Goal: Navigation & Orientation: Find specific page/section

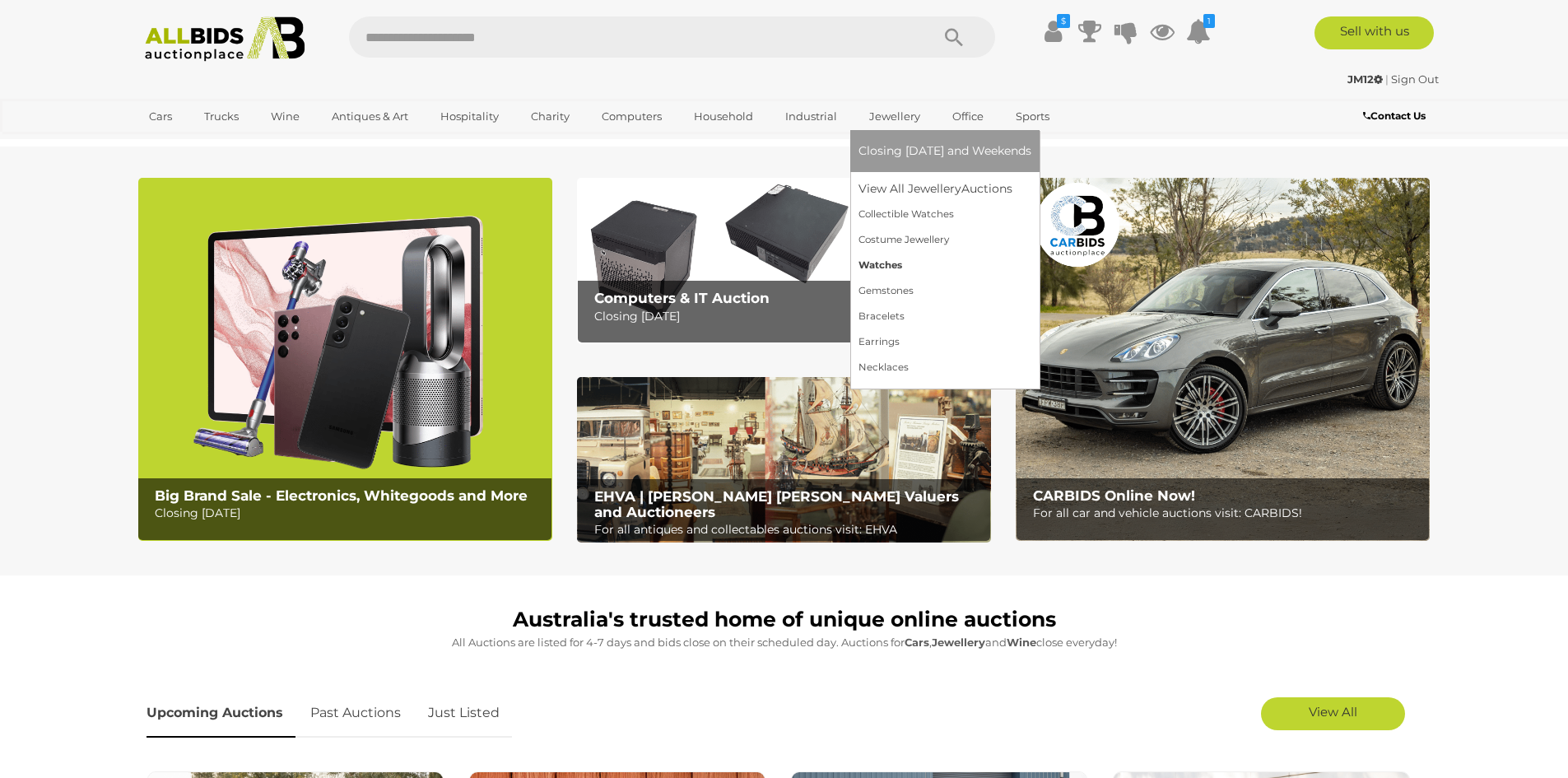
click at [880, 266] on link "Watches" at bounding box center [945, 266] width 173 height 26
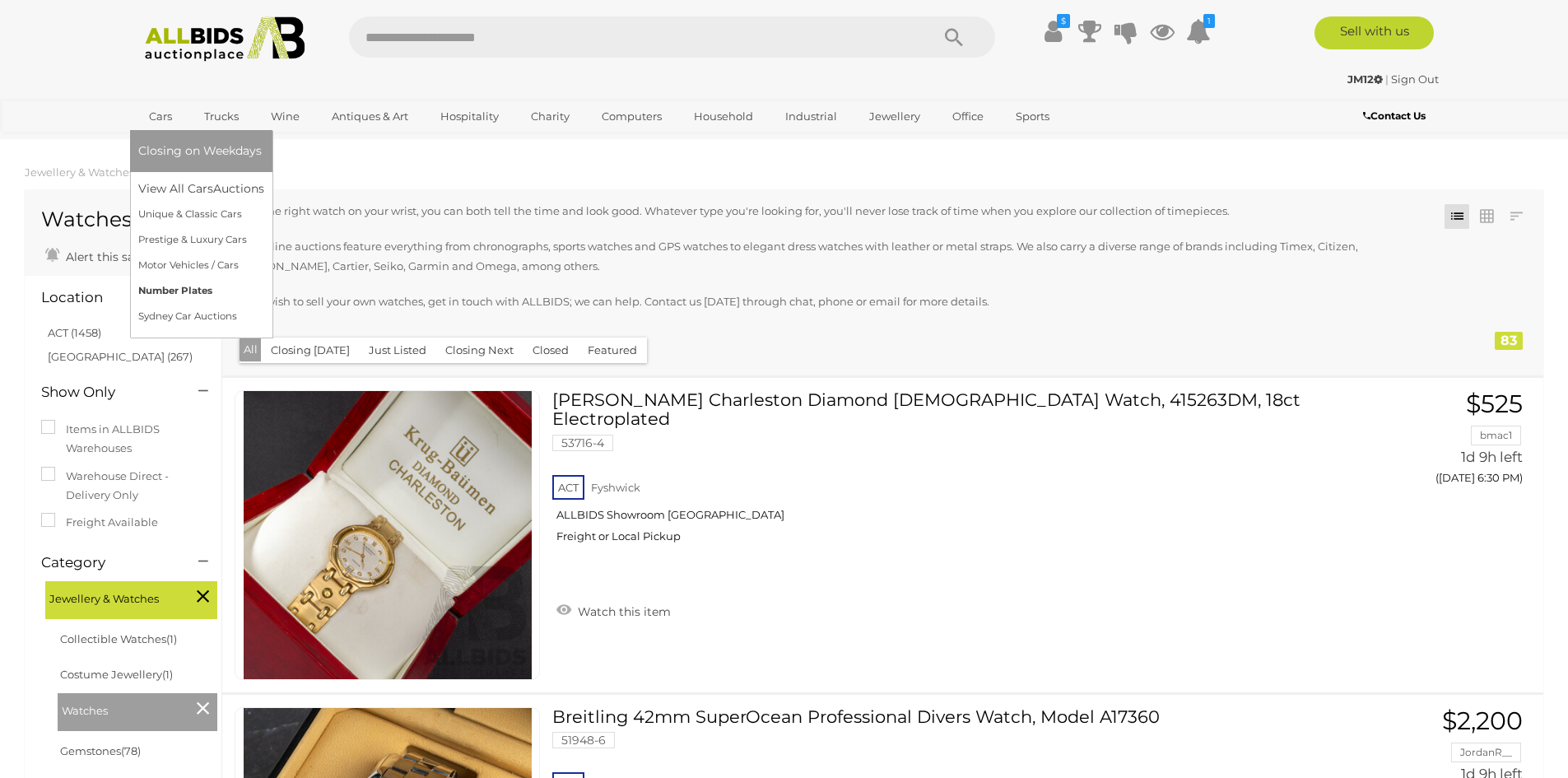
click at [182, 294] on link "Number Plates" at bounding box center [201, 291] width 126 height 26
